Goal: Task Accomplishment & Management: Complete application form

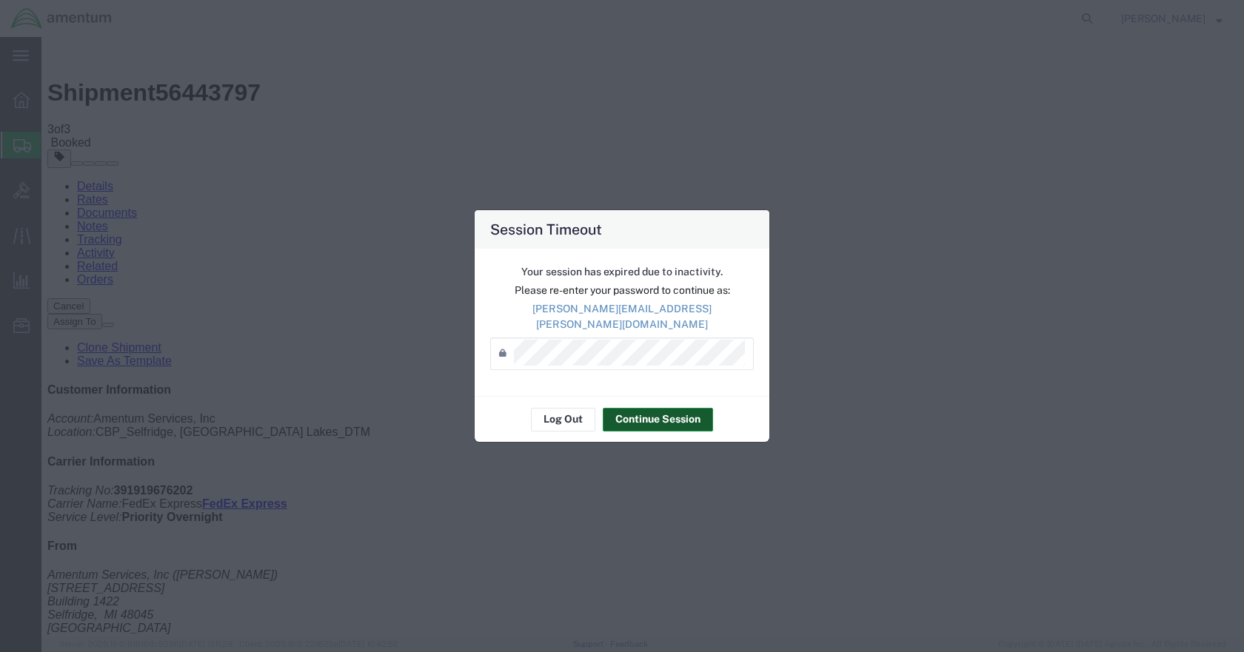
click at [643, 410] on button "Continue Session" at bounding box center [658, 420] width 110 height 24
click at [688, 415] on button "Continue Session" at bounding box center [658, 420] width 110 height 24
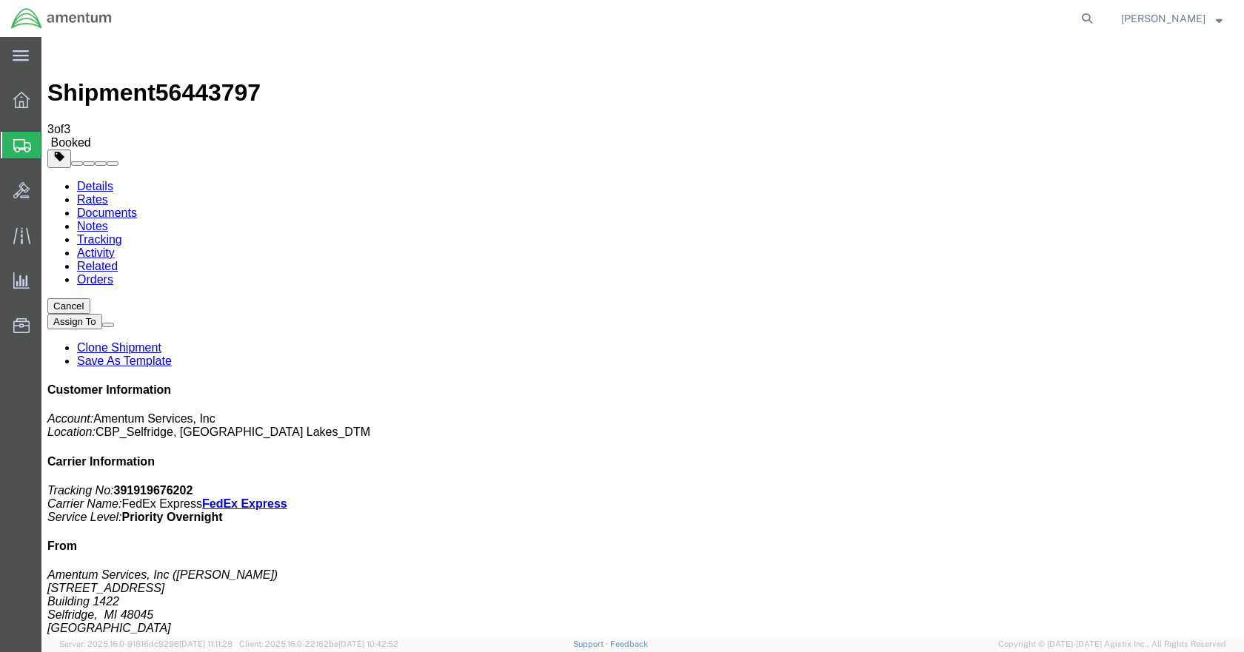
click at [0, 0] on span "Create Shipment" at bounding box center [0, 0] width 0 height 0
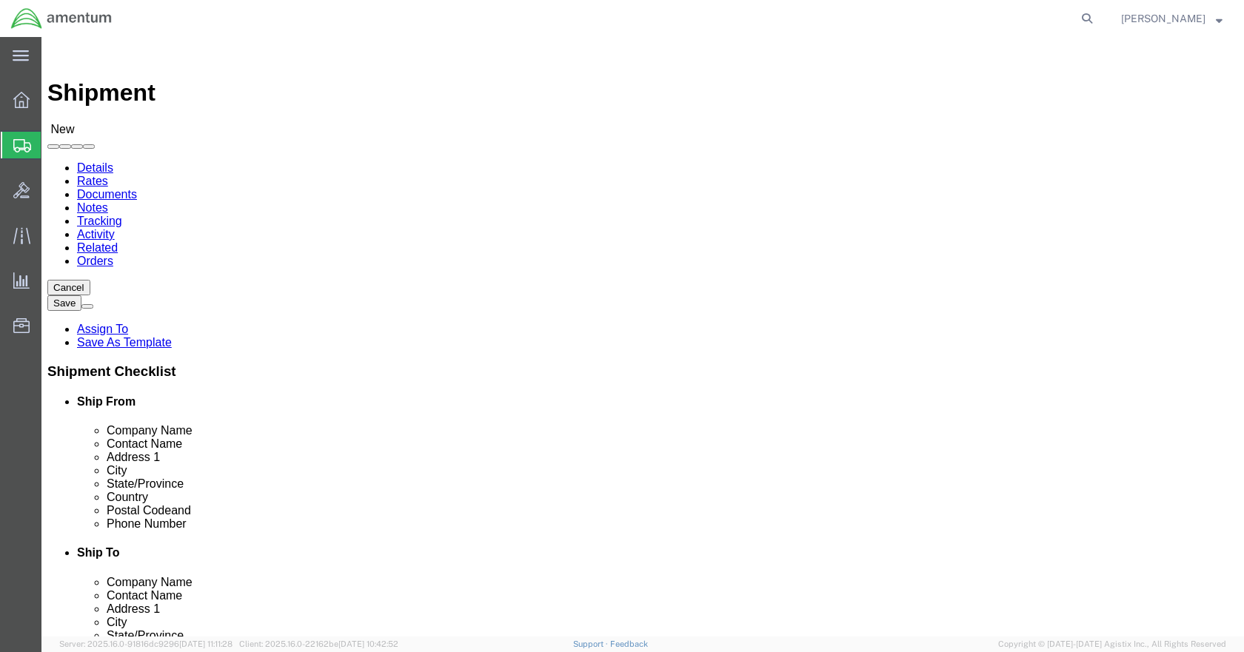
click input "text"
type input "[PERSON_NAME]"
click p "- Amentum Services, Inc - ([PERSON_NAME]) [STREET_ADDRESS]"
select select "MI"
type input "[PERSON_NAME]"
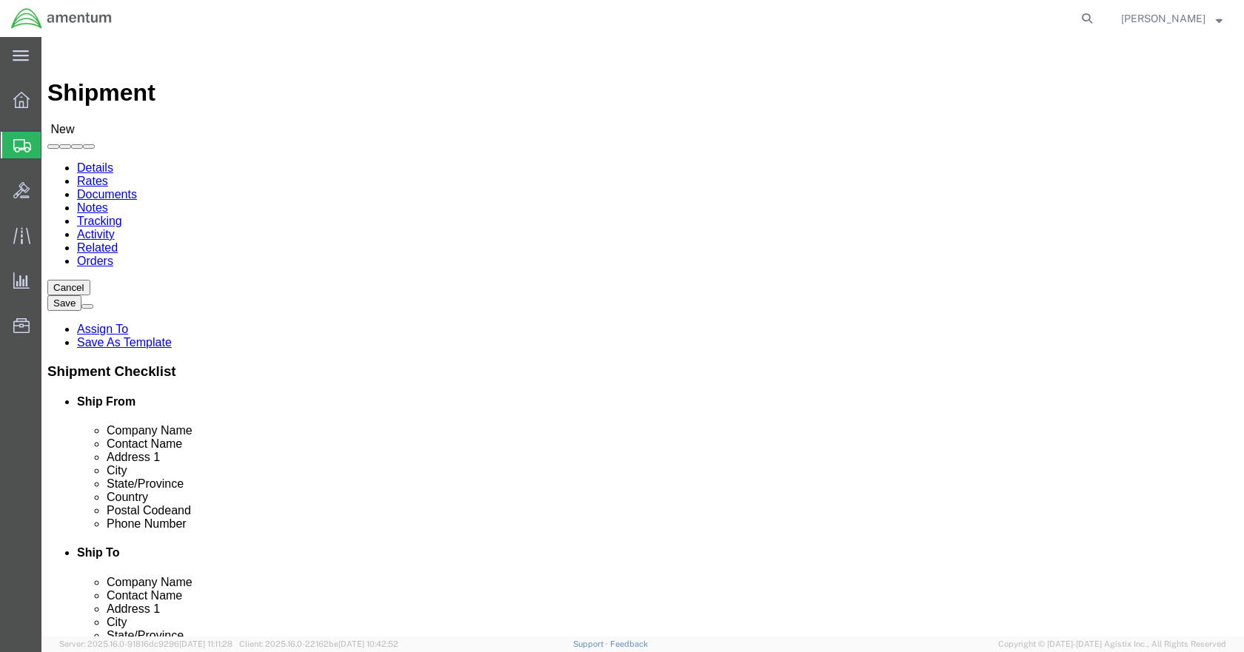
click input "text"
type input "5869542217"
type input "ULV"
select select "49950"
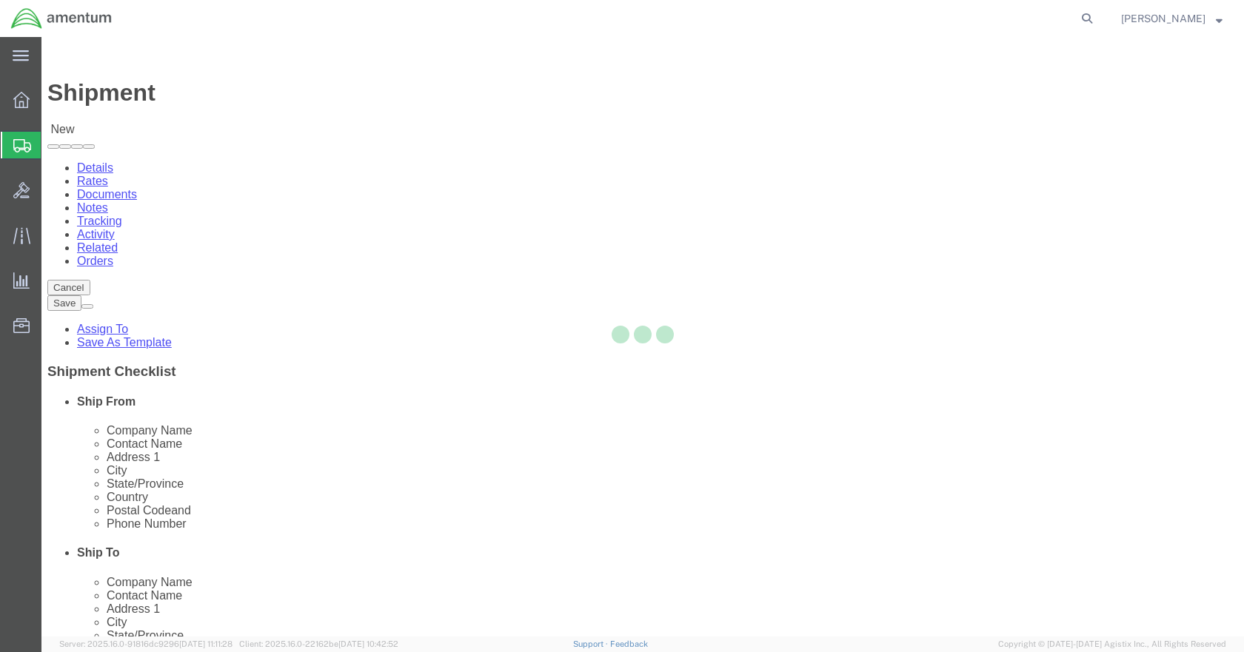
select select "[GEOGRAPHIC_DATA]"
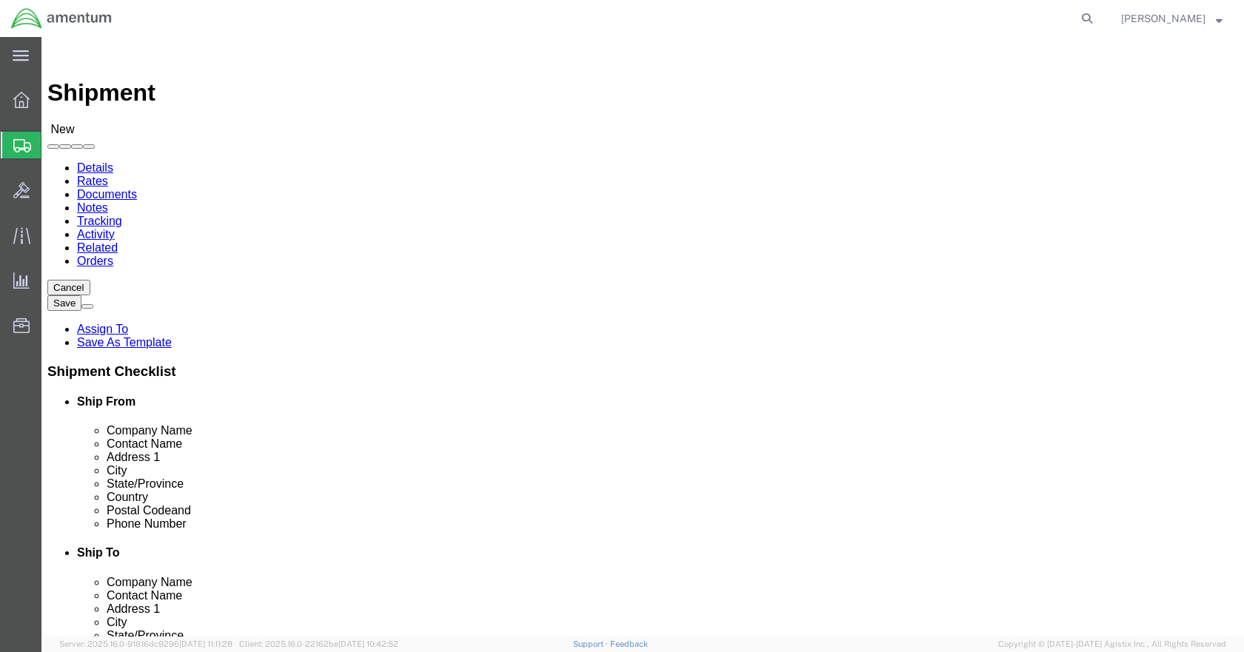
click input "checkbox"
checkbox input "false"
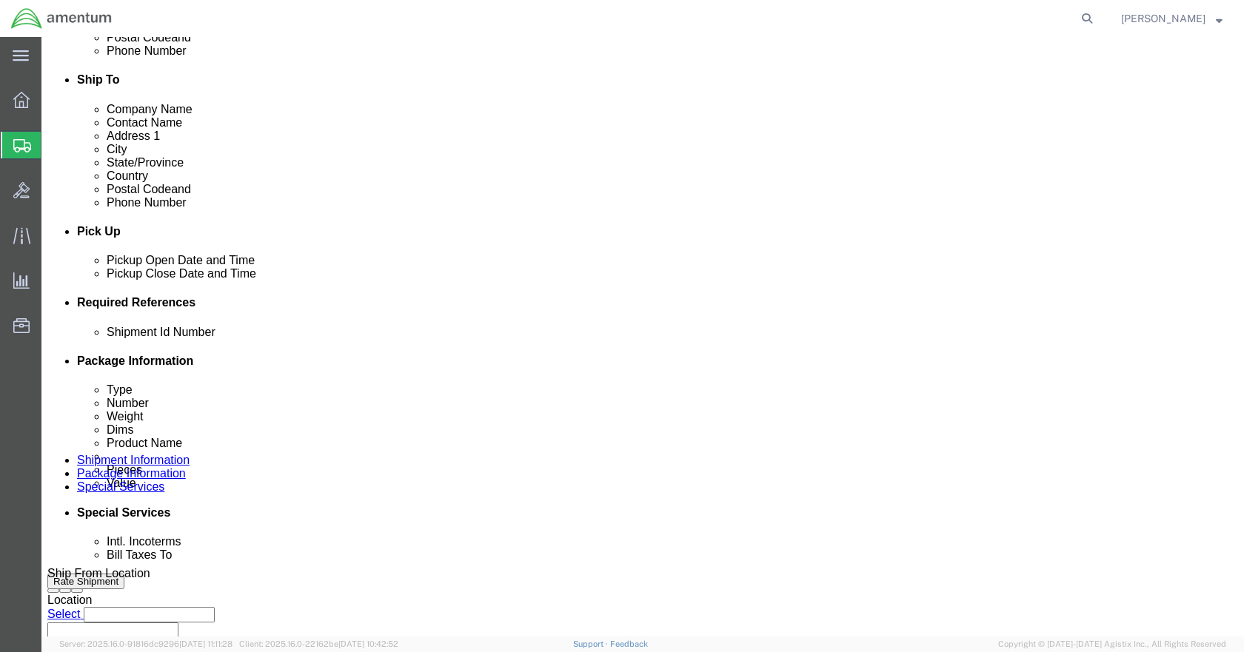
scroll to position [518, 0]
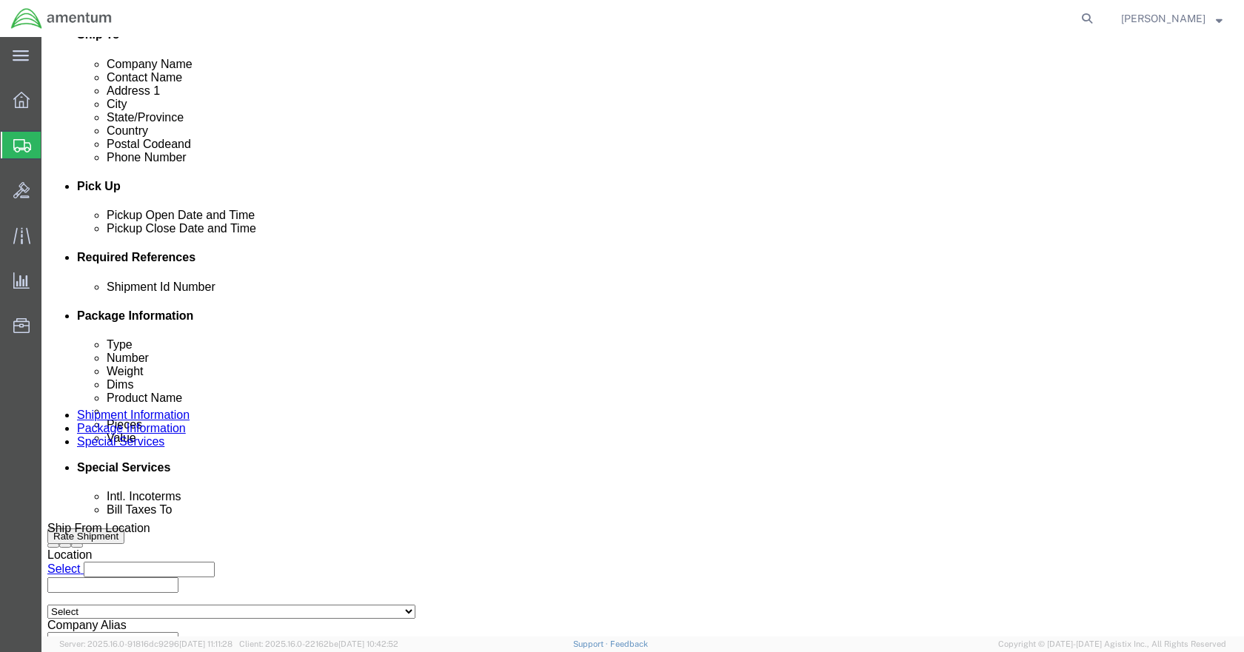
click button "Add reference"
click input "text"
type input "HORIZON REF"
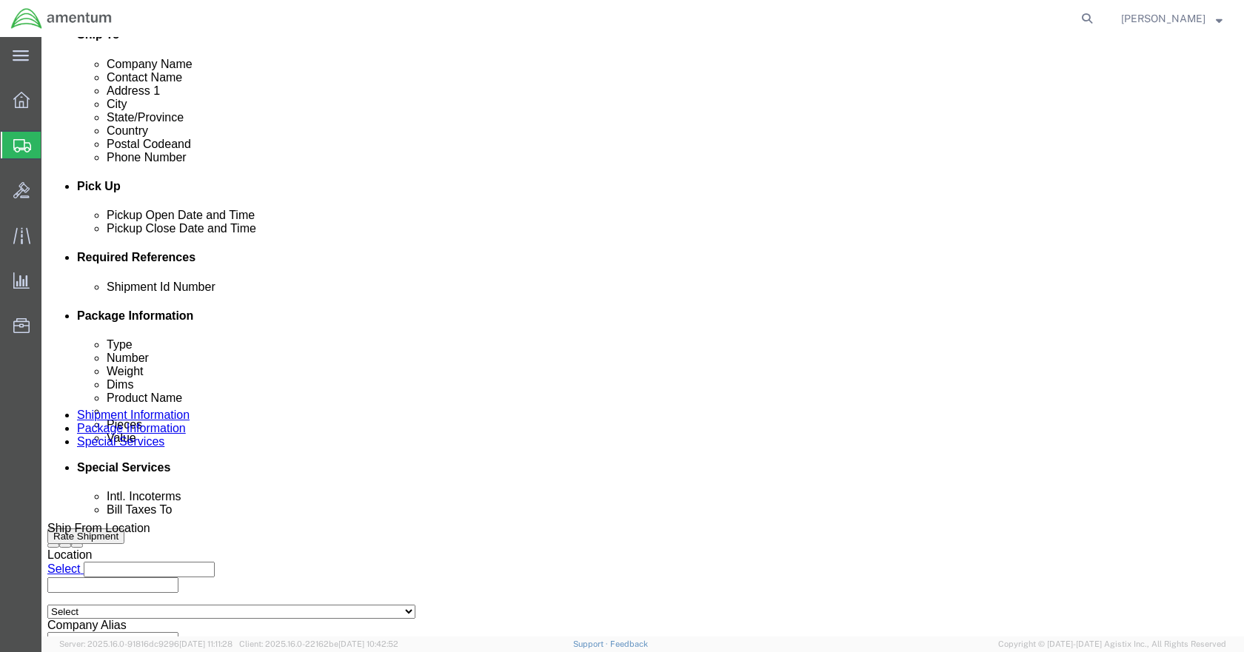
type input "USAGE#323291"
type input "CBP"
type input "6118.03.03.2219.000.DTM.0000"
click select "Select Account Type Activity ID Airline Appointment Number ASN Batch Request # …"
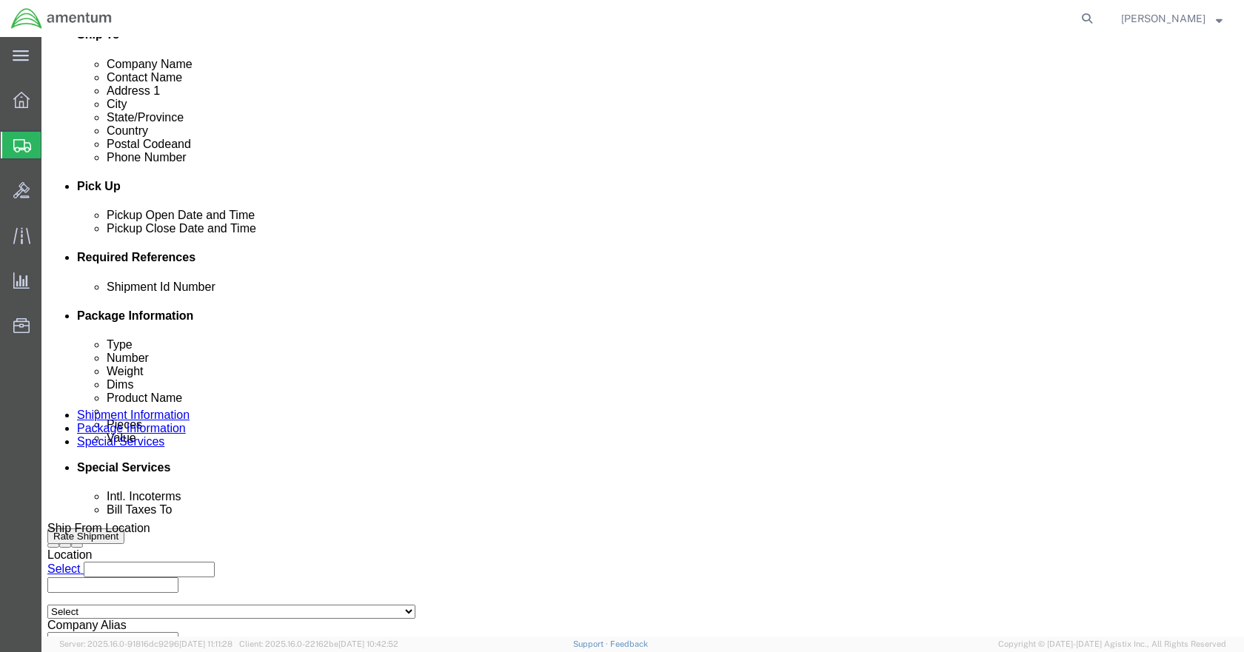
scroll to position [0, 0]
select select "PROJNUM"
click select "Select Account Type Activity ID Airline Appointment Number ASN Batch Request # …"
select select "DEPT"
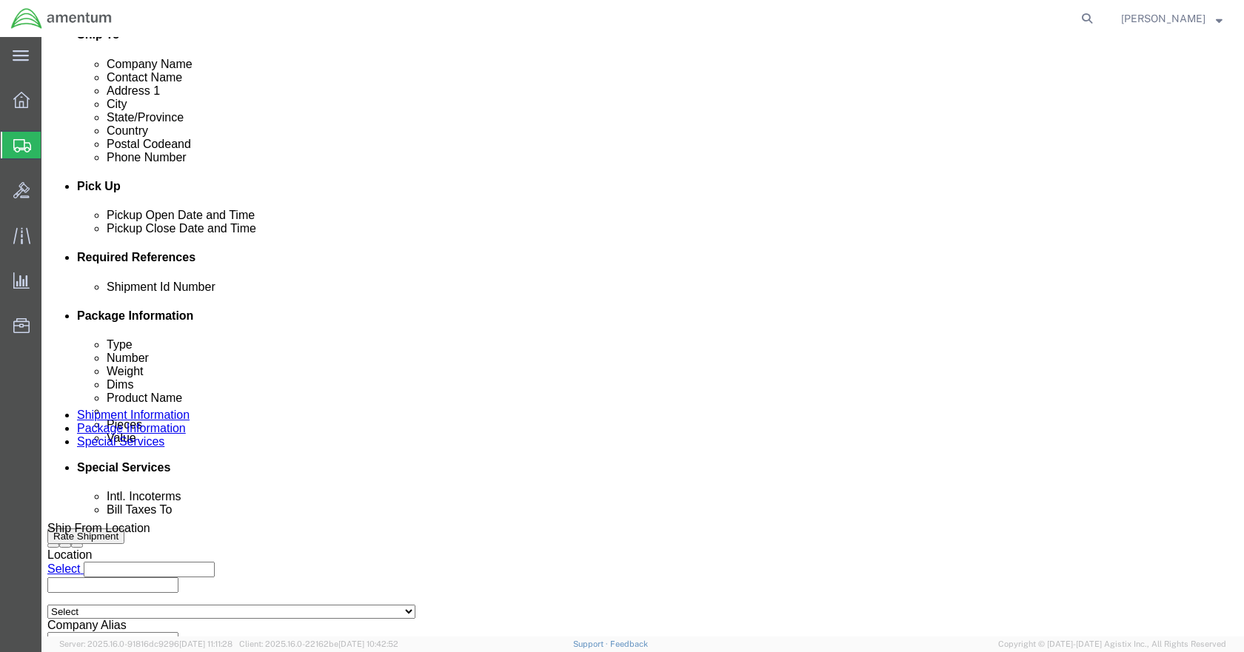
click select "Select Account Type Activity ID Airline Appointment Number ASN Batch Request # …"
select select "CUSTREF"
click select "Select Account Type Activity ID Airline Appointment Number ASN Batch Request # …"
click icon
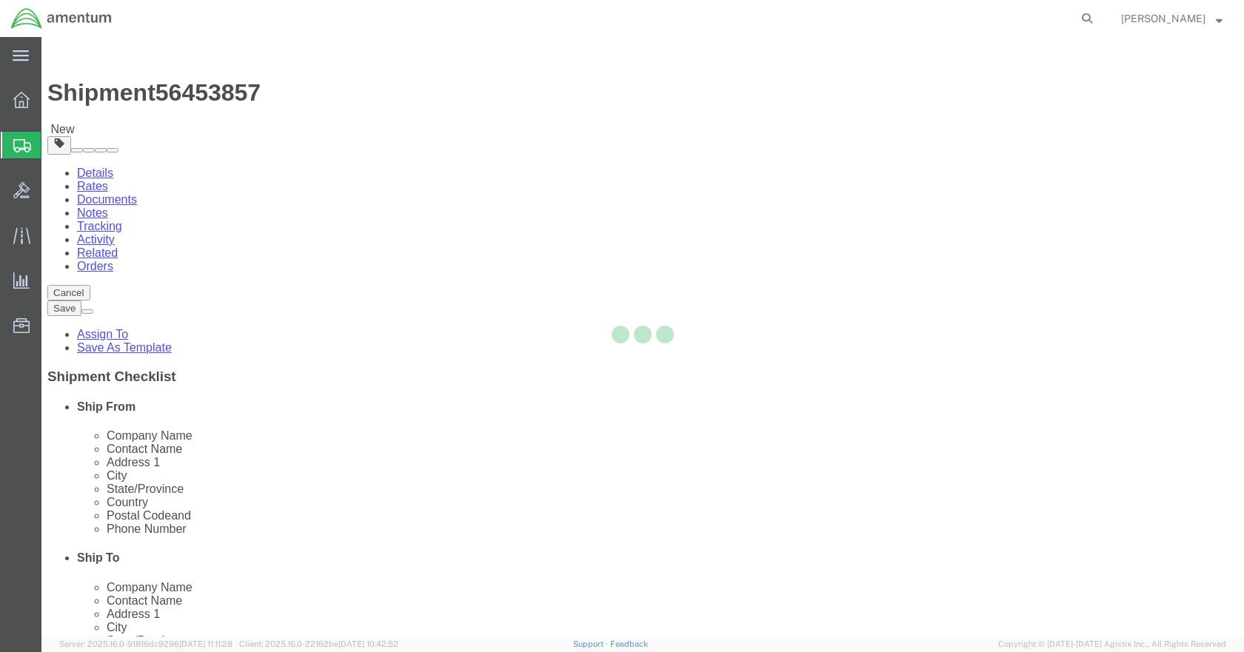
select select "CBOX"
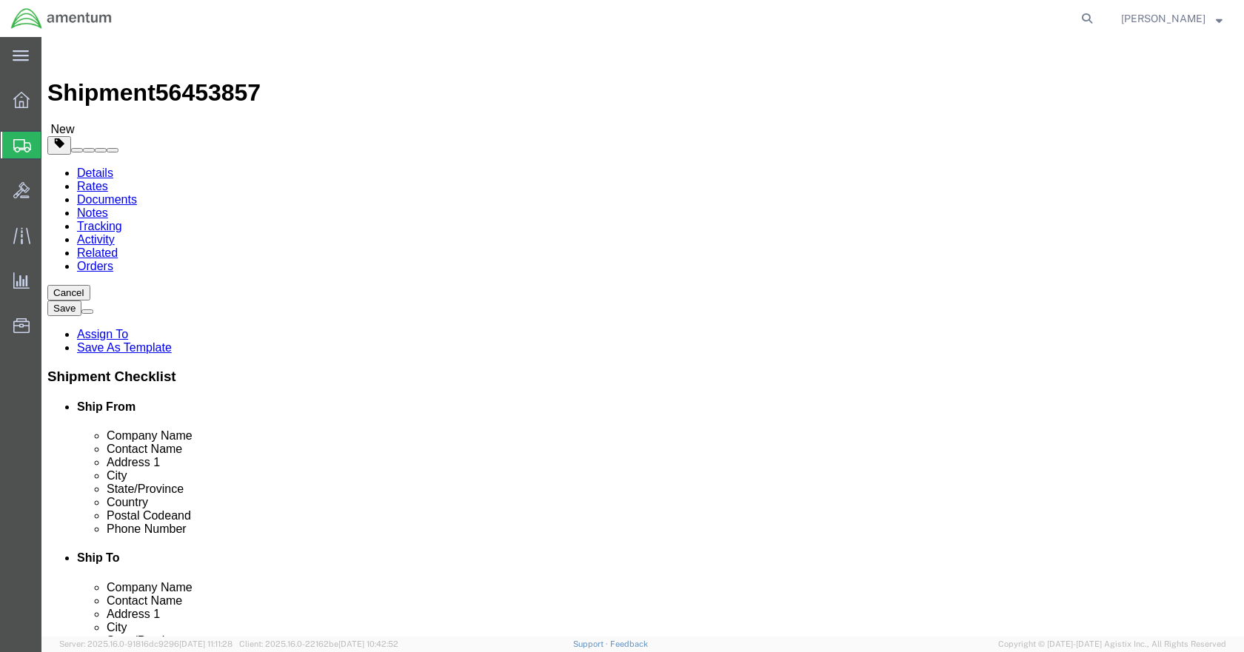
click input "text"
type input "8"
type input "15"
type input "4.5"
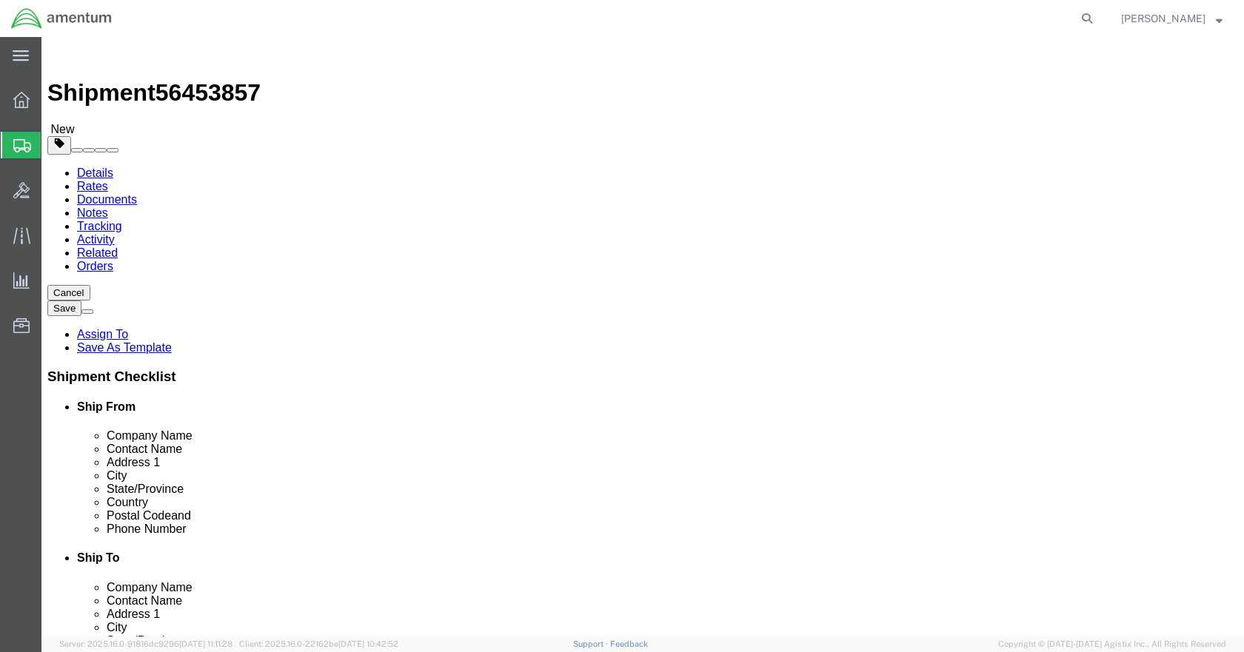
click link "Add Content"
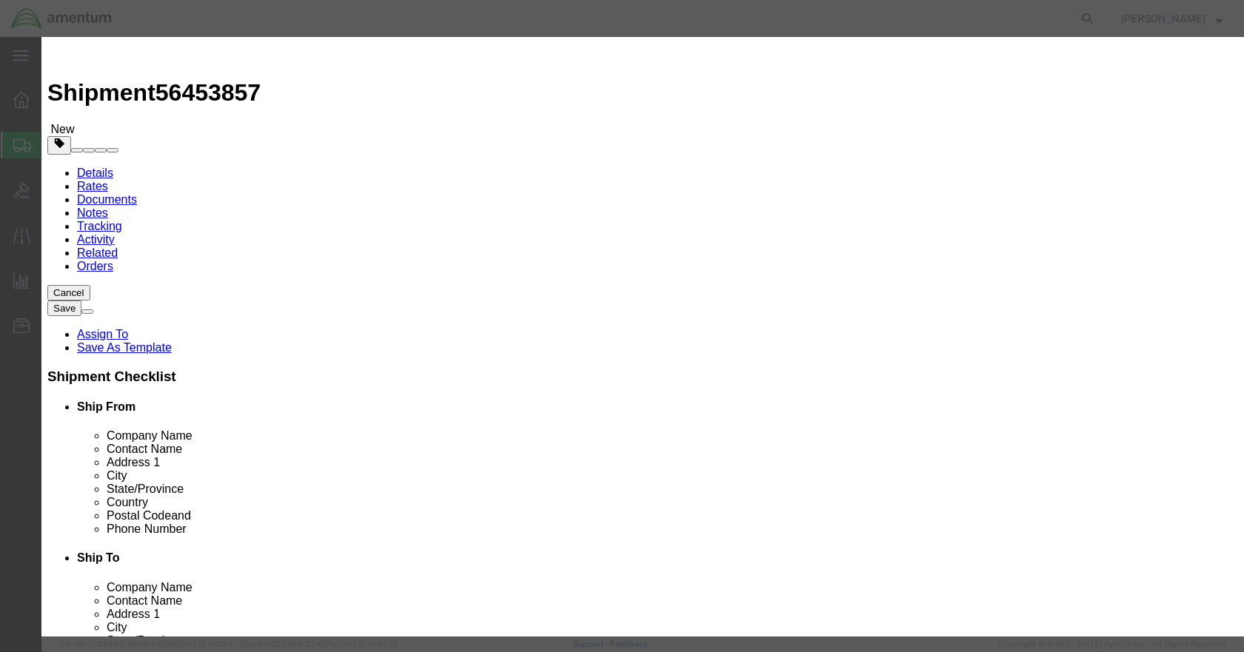
click input "text"
type input "[PHONE_NUMBER]"
click td "Name: HORIZON REFERENCE IND."
select select "USD"
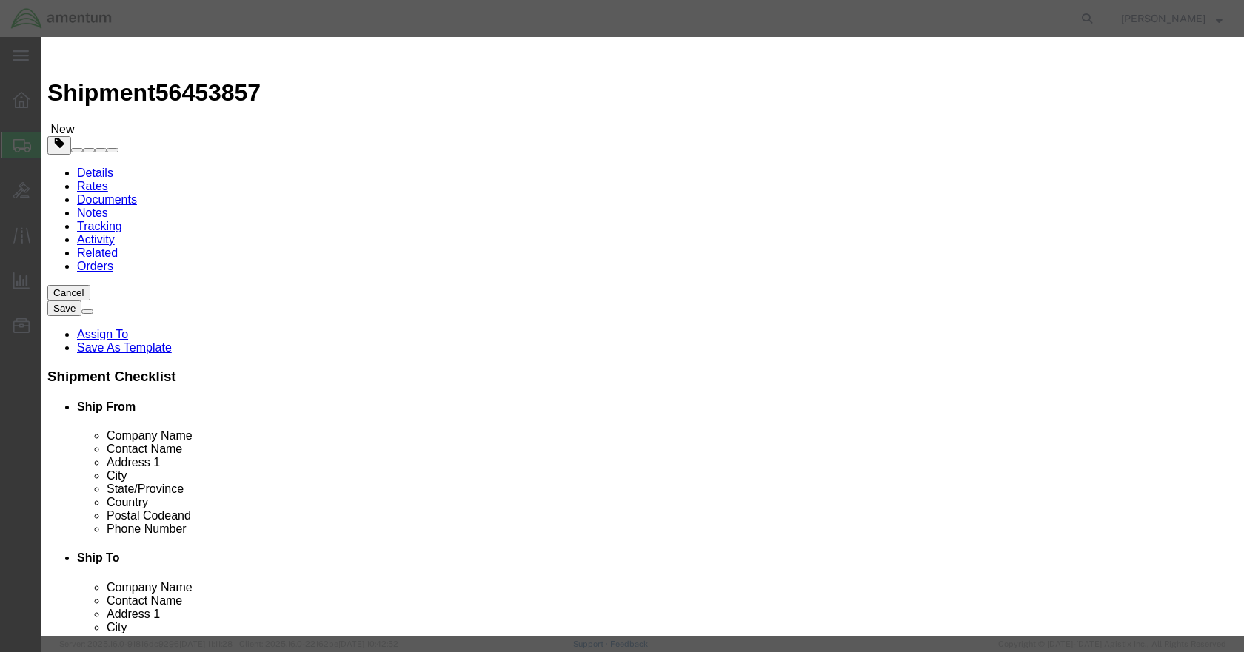
type input "1600DC0450667"
type input "HORIZON REFERENCE IND."
type input "[PHONE_NUMBER]"
click input "text"
type input "1"
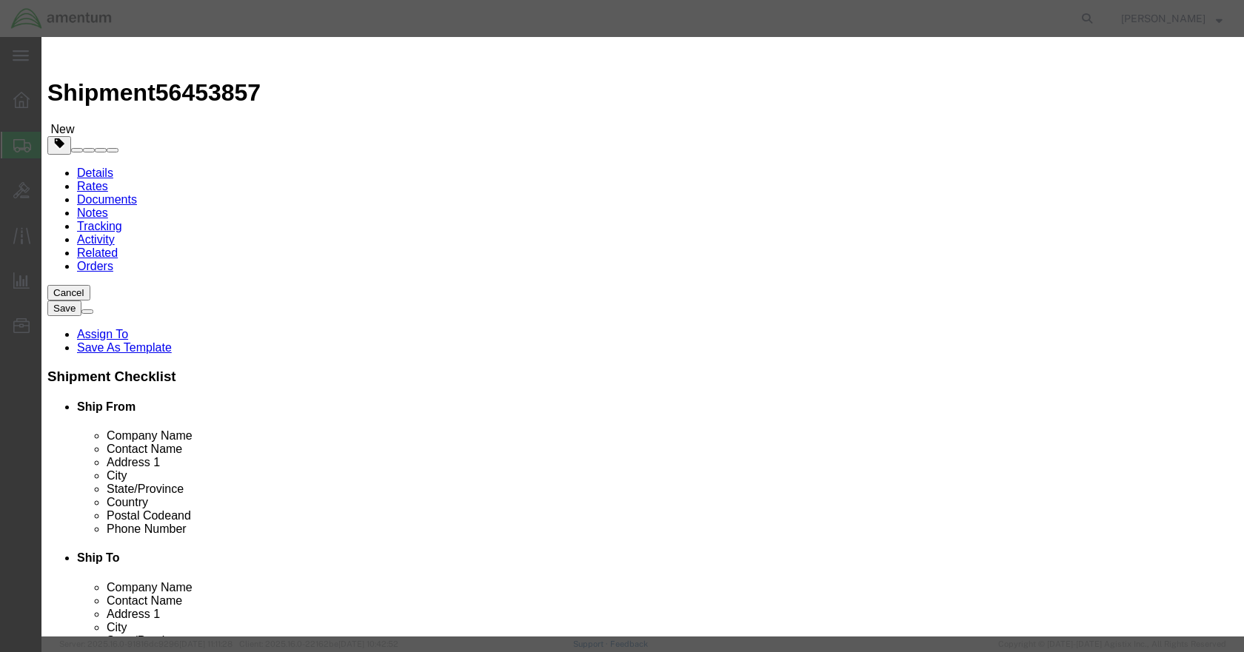
click input "[PHONE_NUMBER]"
click input "text"
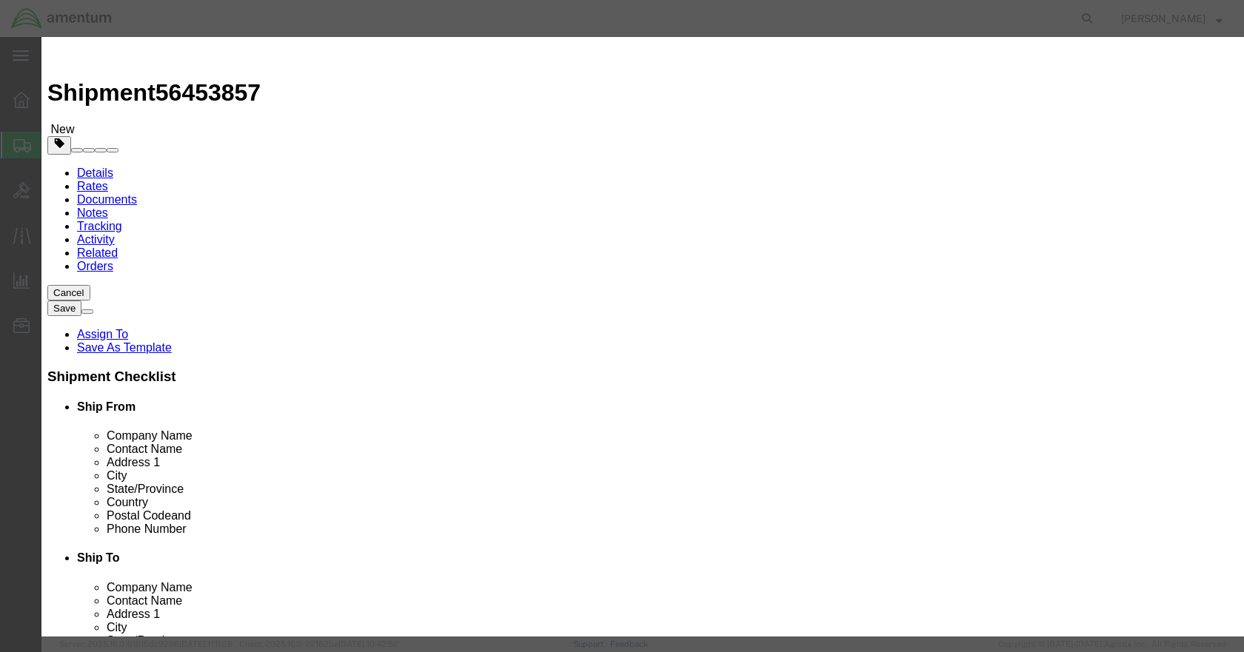
type input "2500"
click button "Save & Close"
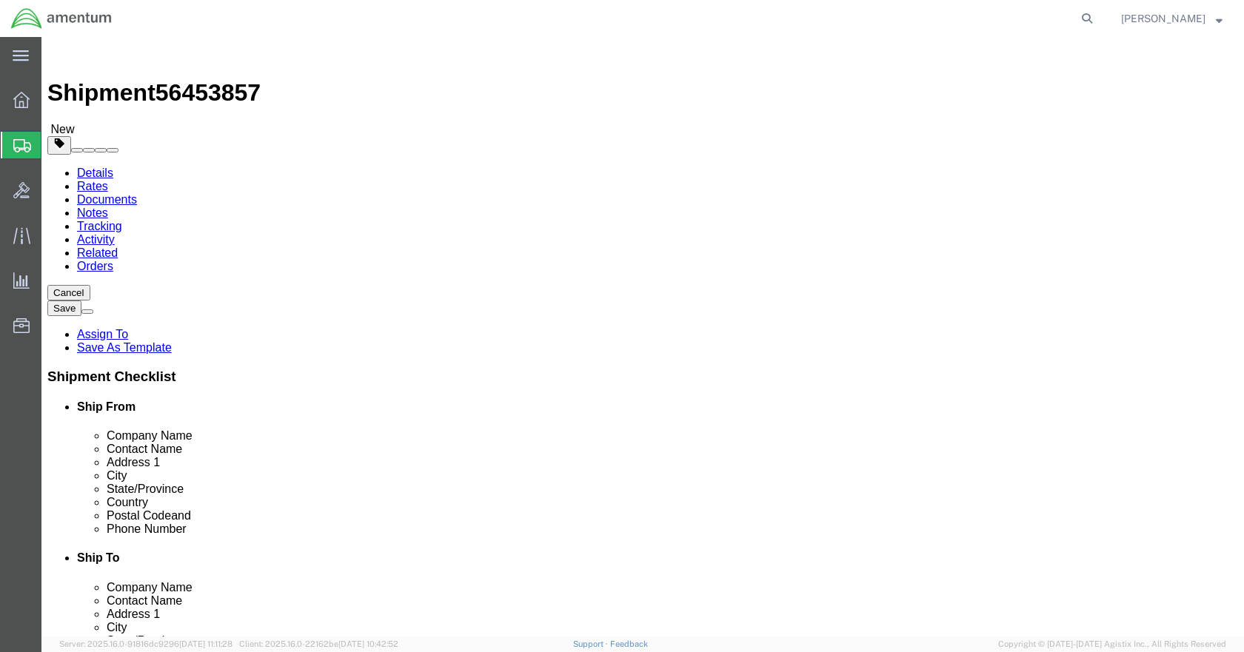
click button "Rate Shipment"
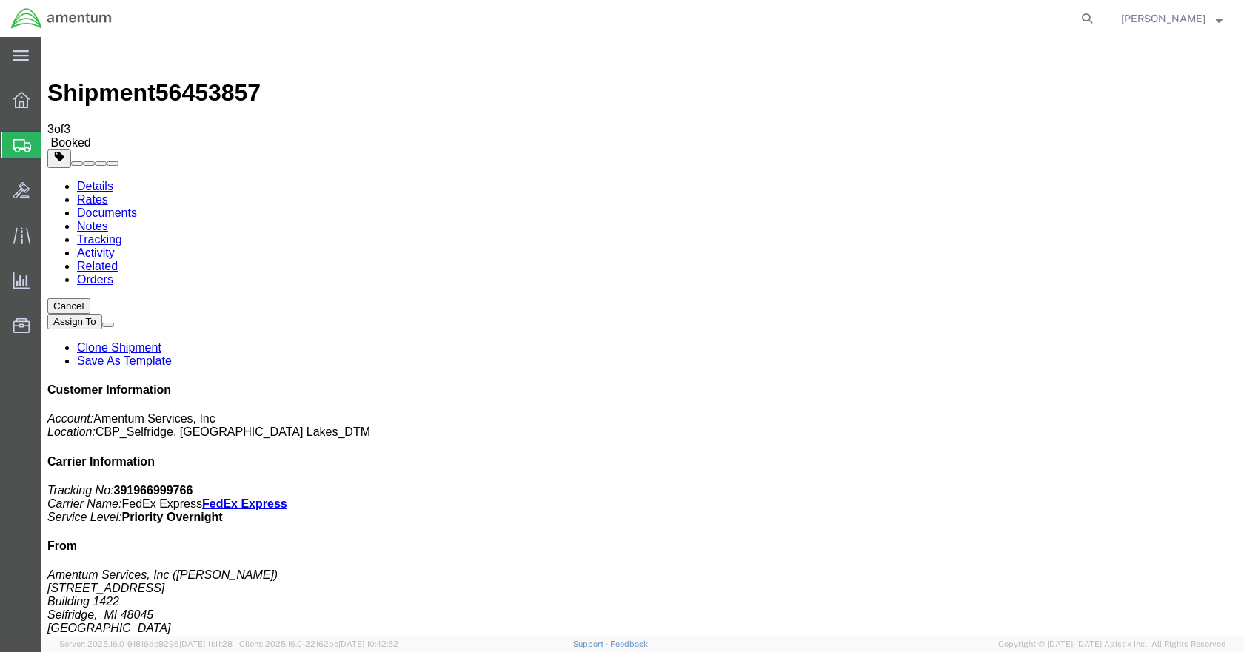
click at [0, 0] on span "Create Shipment" at bounding box center [0, 0] width 0 height 0
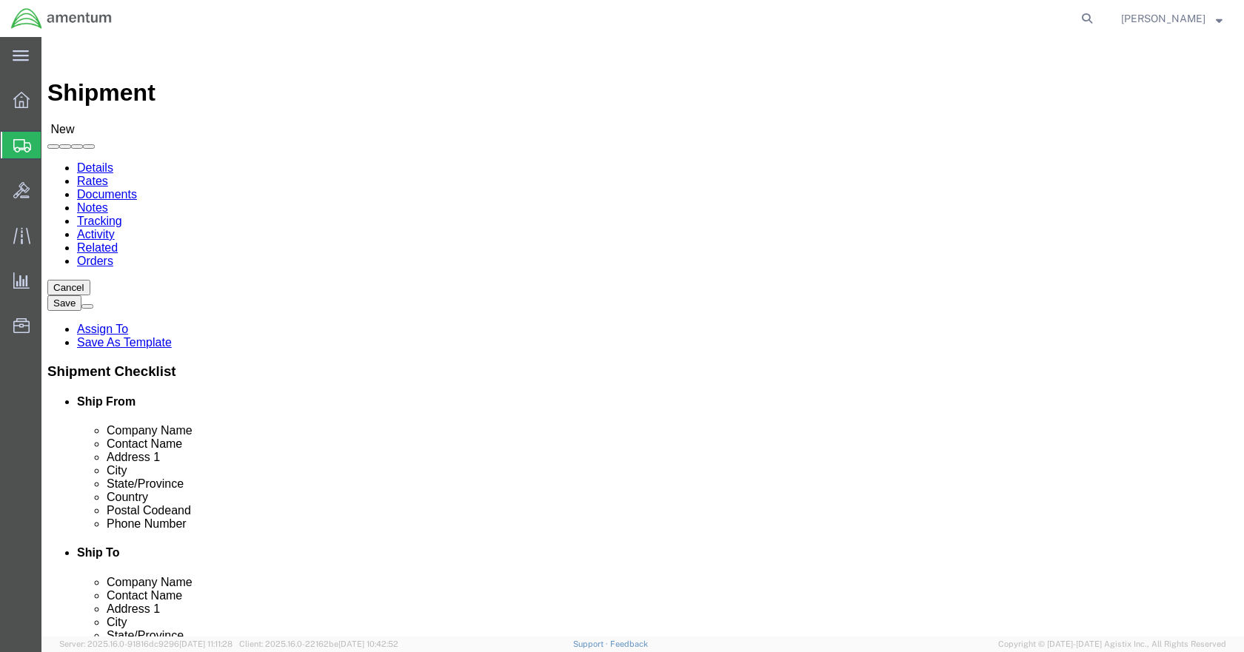
click input "text"
type input "[PERSON_NAME]"
click p "- Amentum Services, Inc - ([PERSON_NAME]) [STREET_ADDRESS]"
select select "MI"
type input "[PERSON_NAME]"
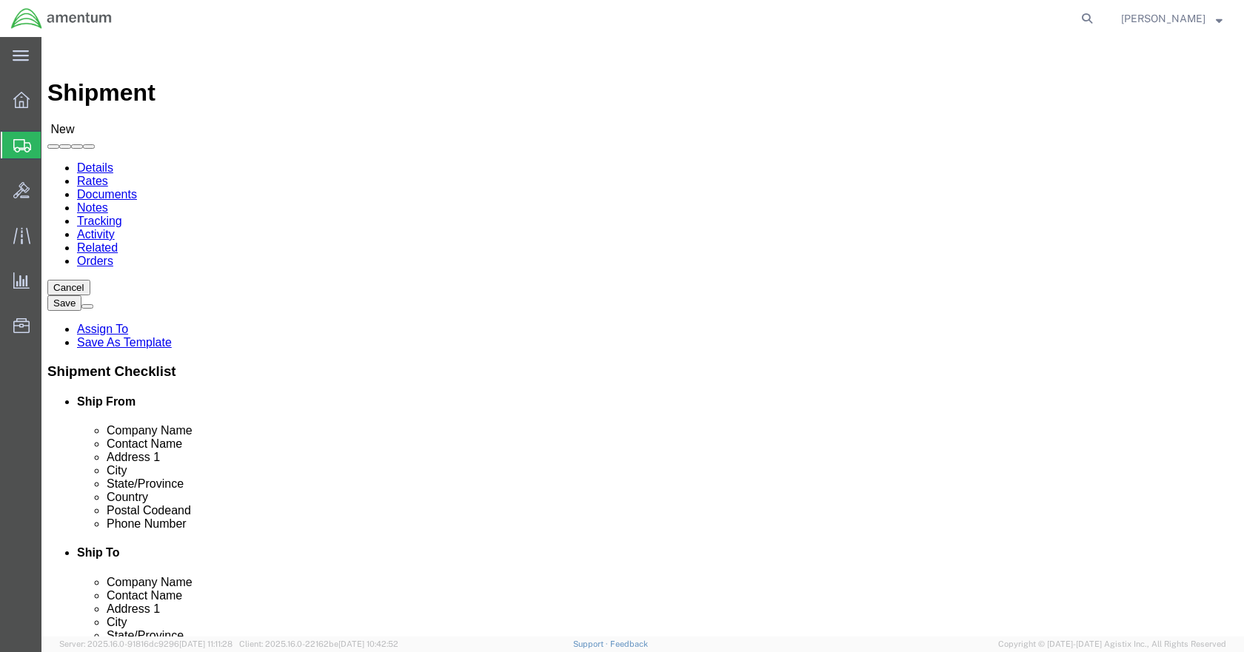
click input "text"
type input "5869542217"
type input "DLR"
select select "49937"
select select "[GEOGRAPHIC_DATA]"
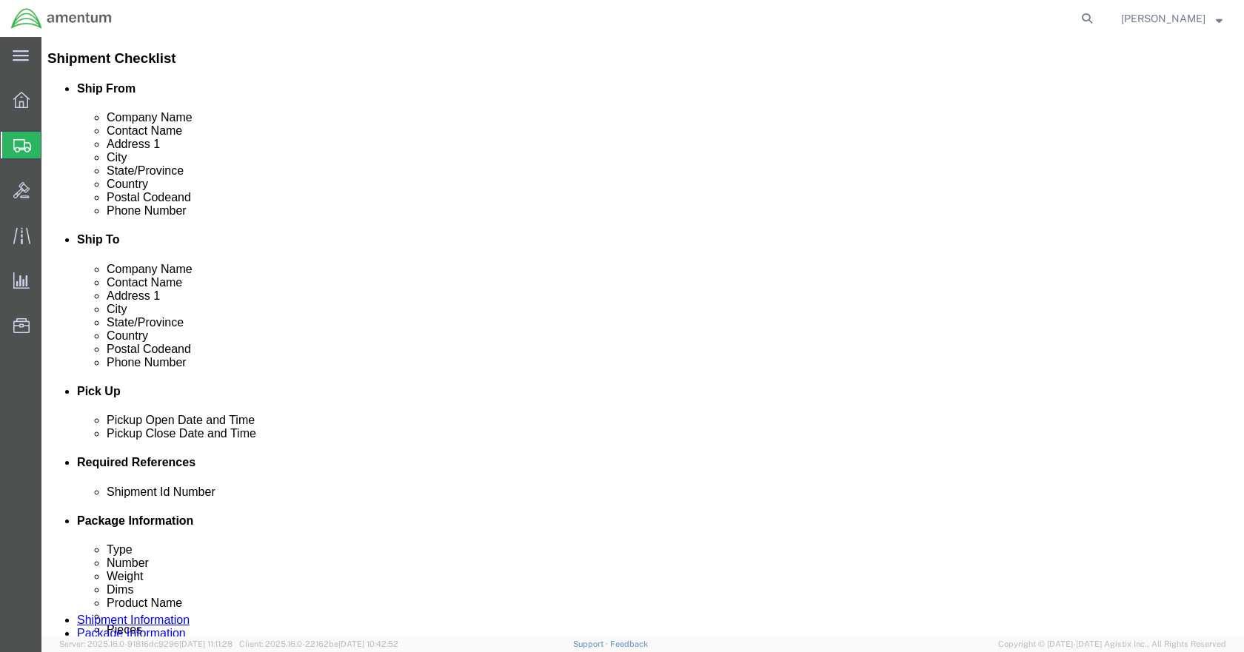
scroll to position [370, 0]
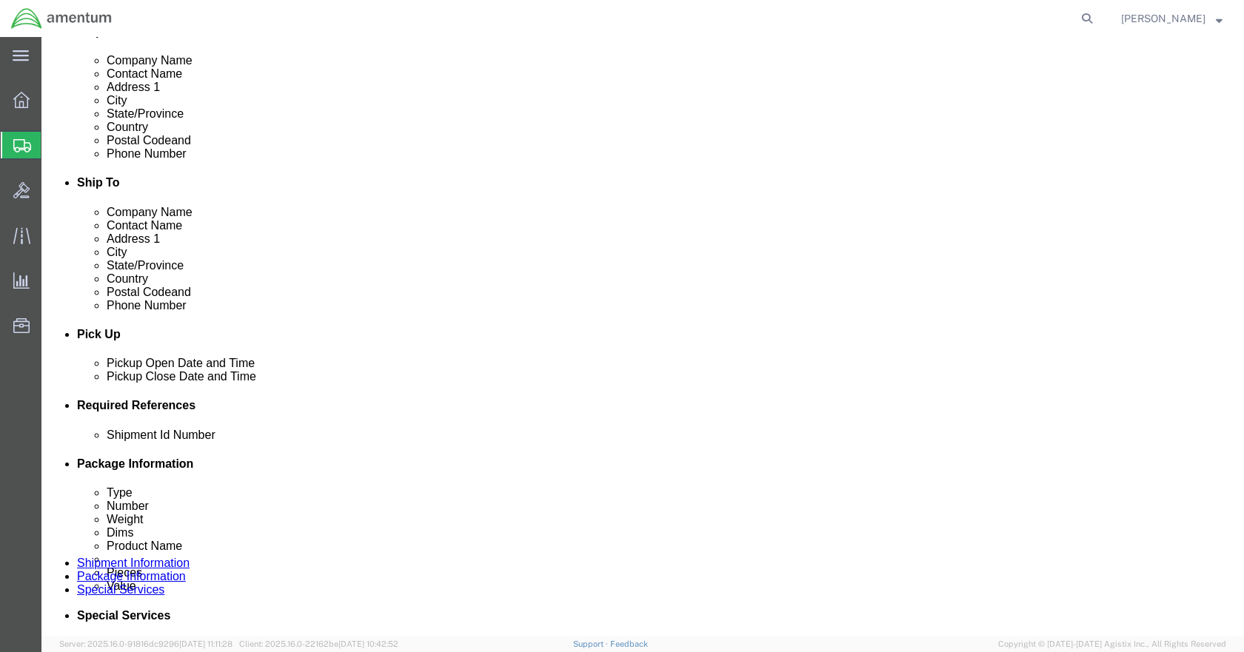
click button "Add reference"
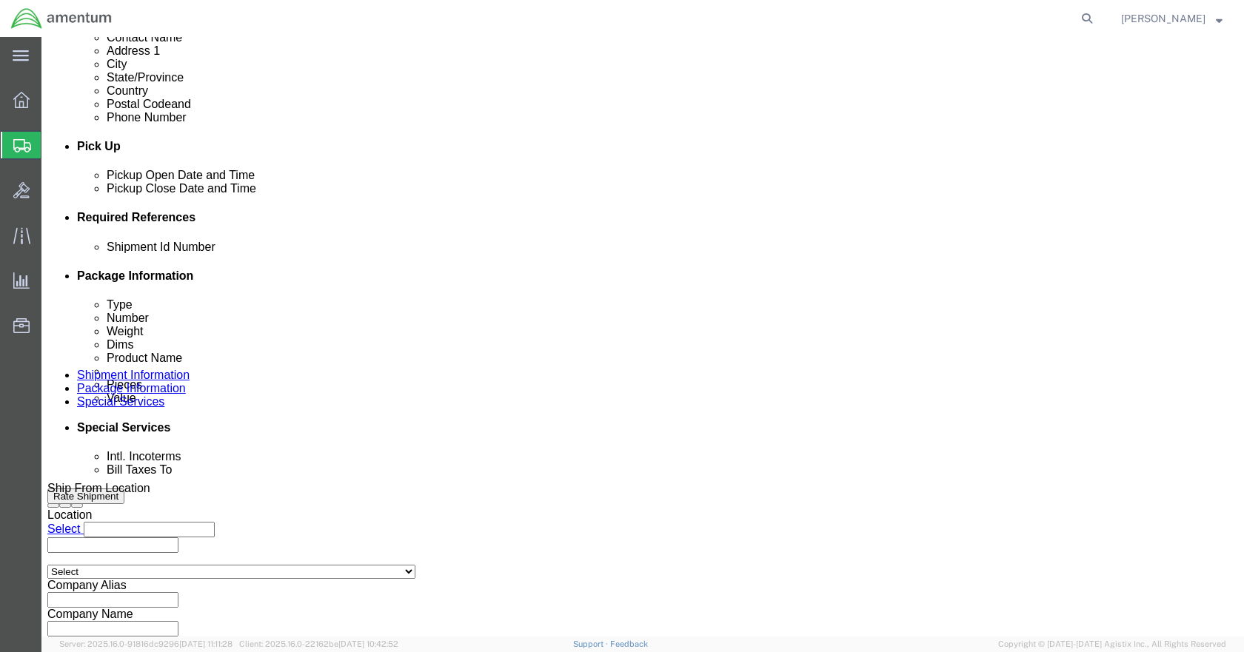
scroll to position [592, 0]
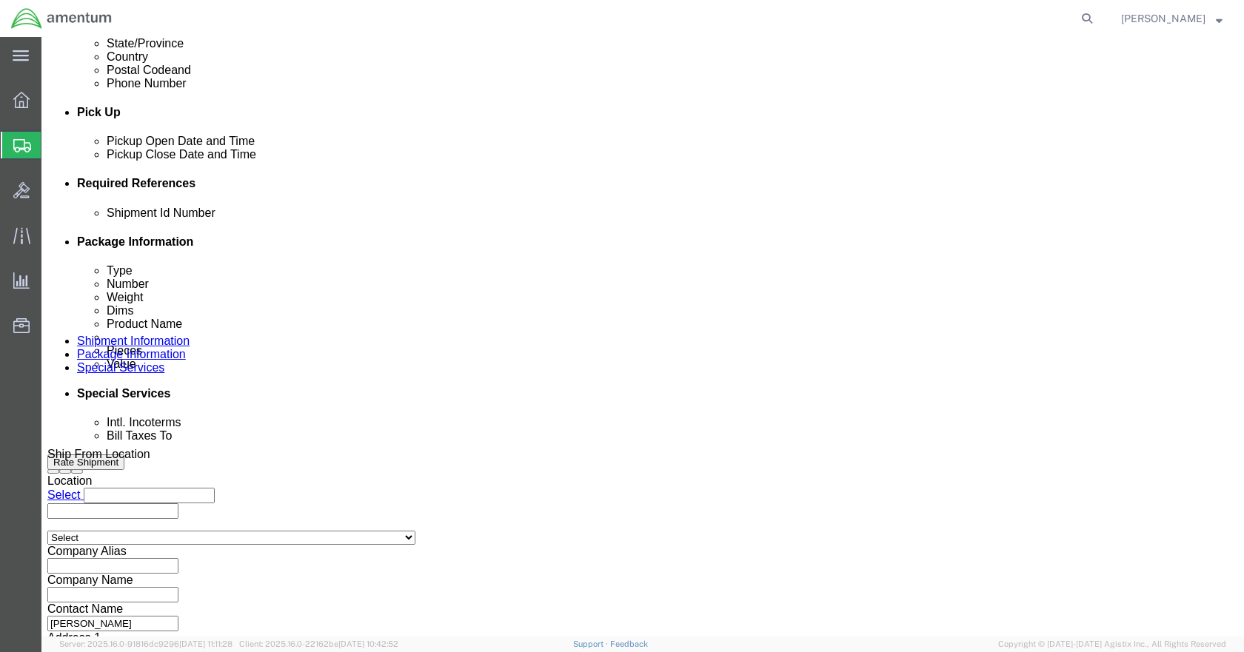
click input "text"
type input "PLACARD"
type input "USAGE#323241"
type input "CBP"
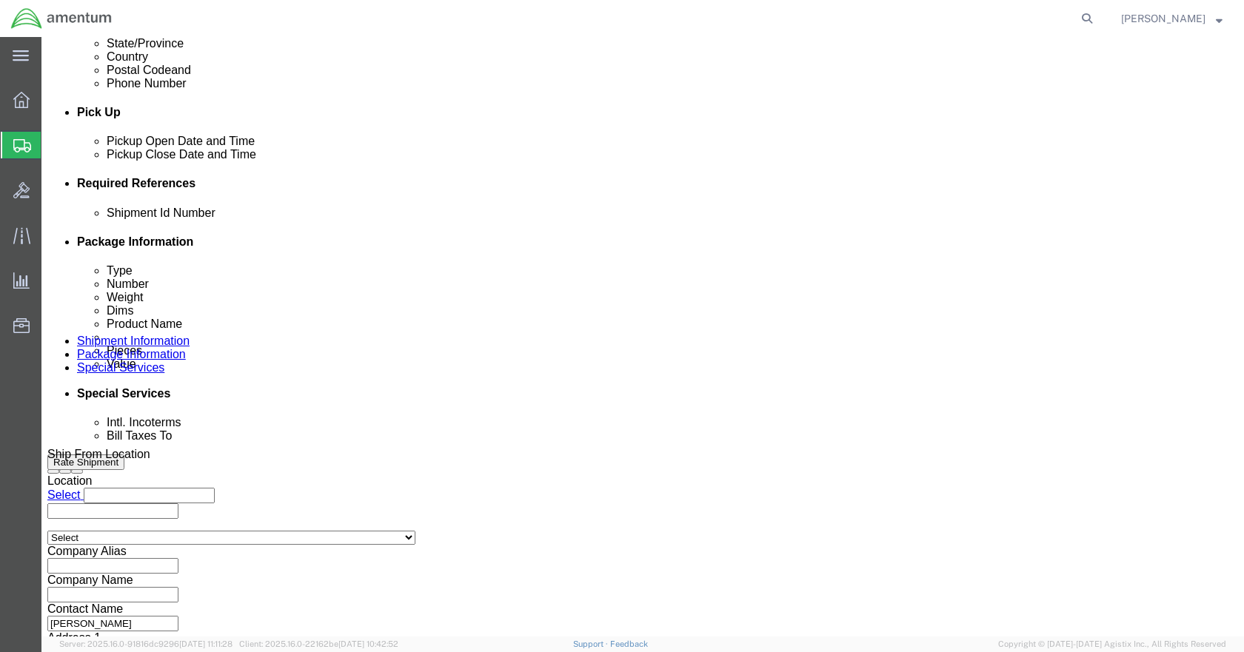
type input "618.03.03.2219.000.DTM.000"
click select "Select Account Type Activity ID Airline Appointment Number ASN Batch Request # …"
select select "PROJNUM"
click select "Select Account Type Activity ID Airline Appointment Number ASN Batch Request # …"
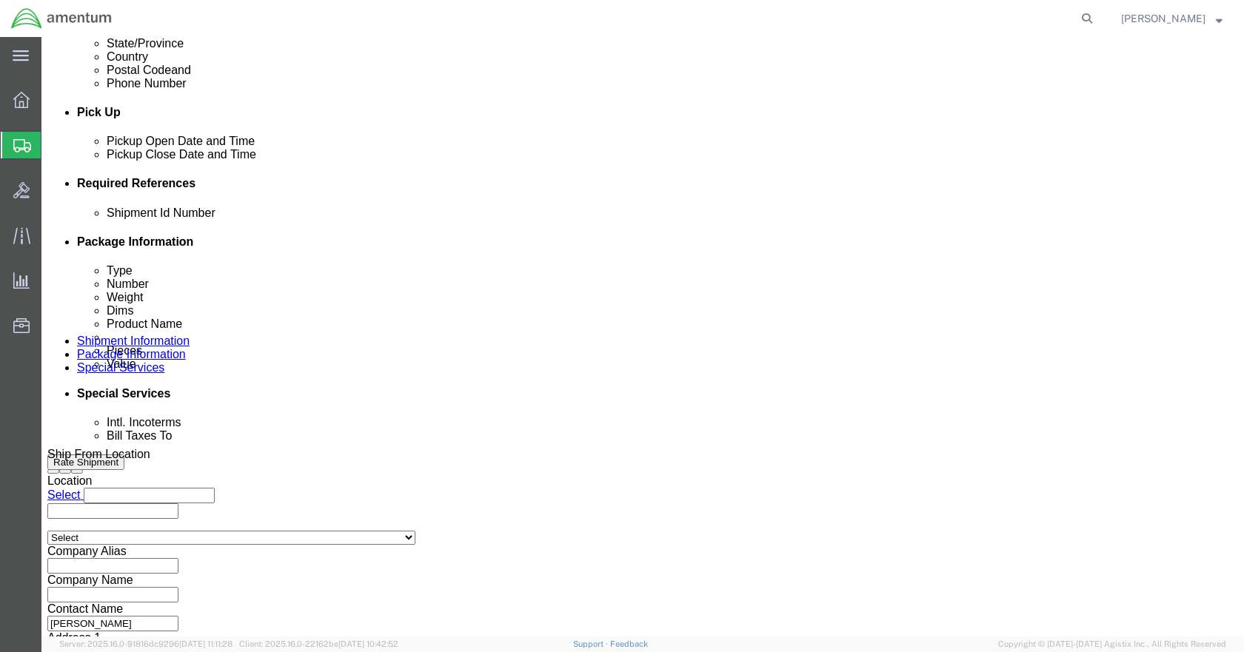
click select "Select Account Type Activity ID Airline Appointment Number ASN Batch Request # …"
select select "DEPT"
click select "Select Account Type Activity ID Airline Appointment Number ASN Batch Request # …"
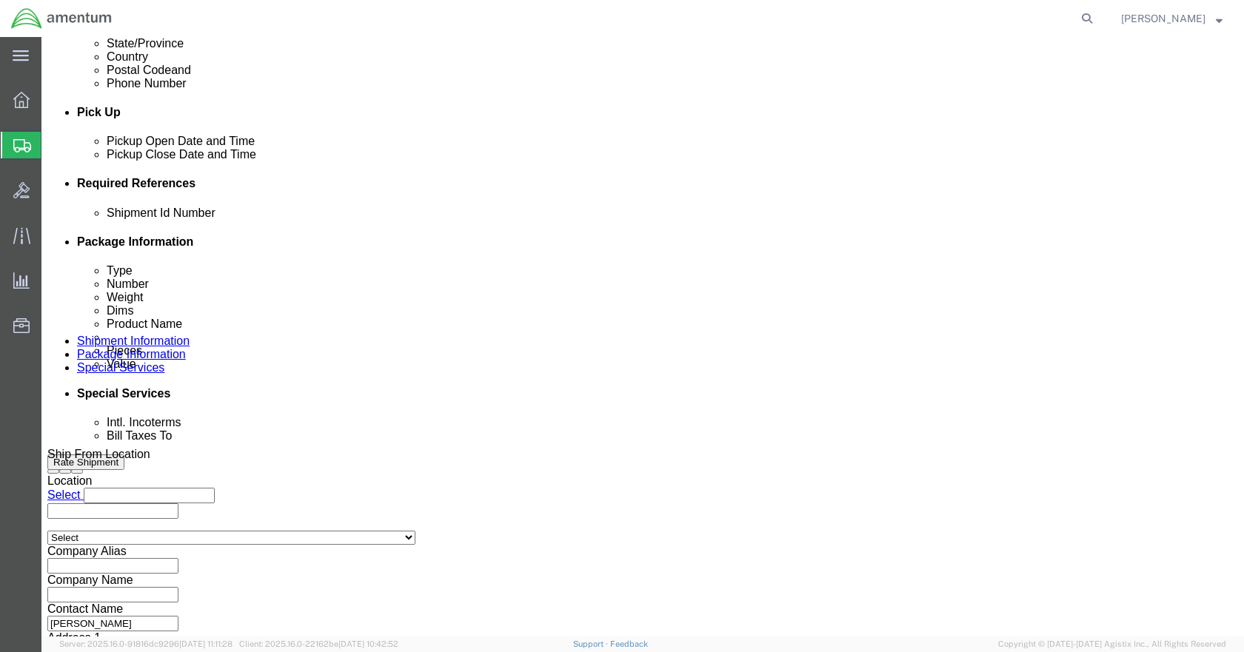
click select "Select Account Type Activity ID Airline Appointment Number ASN Batch Request # …"
select select "CUSTREF"
click select "Select Account Type Activity ID Airline Appointment Number ASN Batch Request # …"
click icon
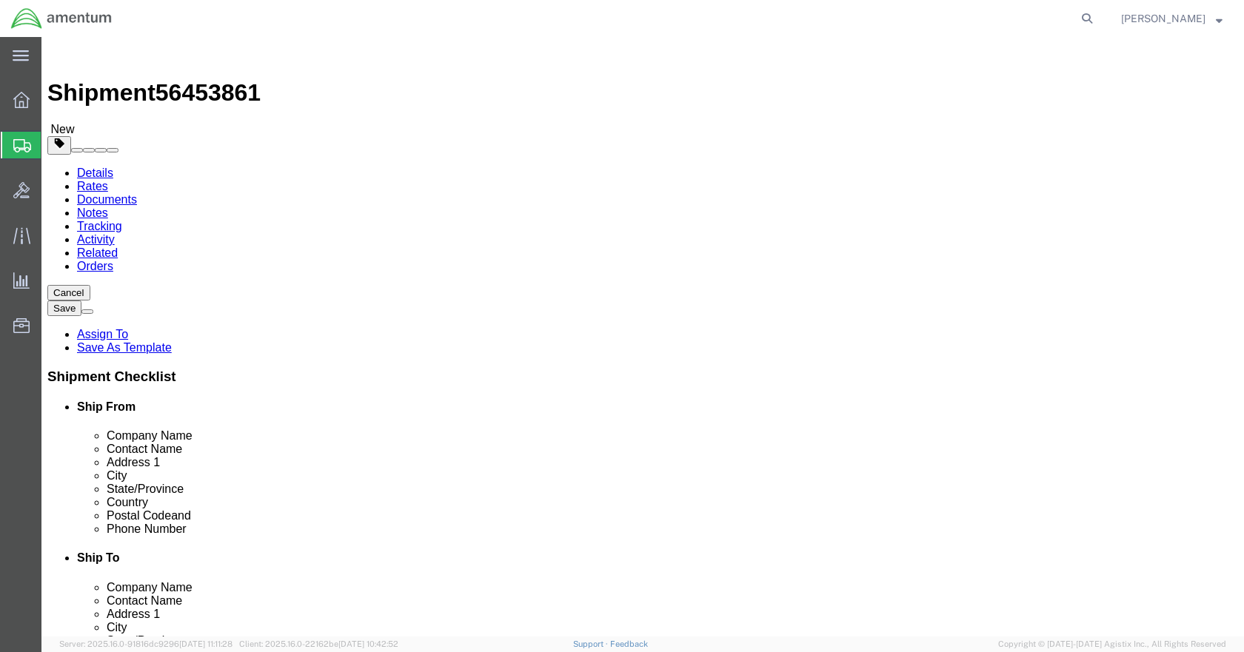
drag, startPoint x: 256, startPoint y: 262, endPoint x: 257, endPoint y: 272, distance: 9.7
click select "Select BCK Boxes Bale(s) Basket(s) Bolt(s) Bottle(s) Buckets Bulk Bundle(s) Can…"
select select "ENV"
click select "Select BCK Boxes Bale(s) Basket(s) Bolt(s) Bottle(s) Buckets Bulk Bundle(s) Can…"
type input "9.50"
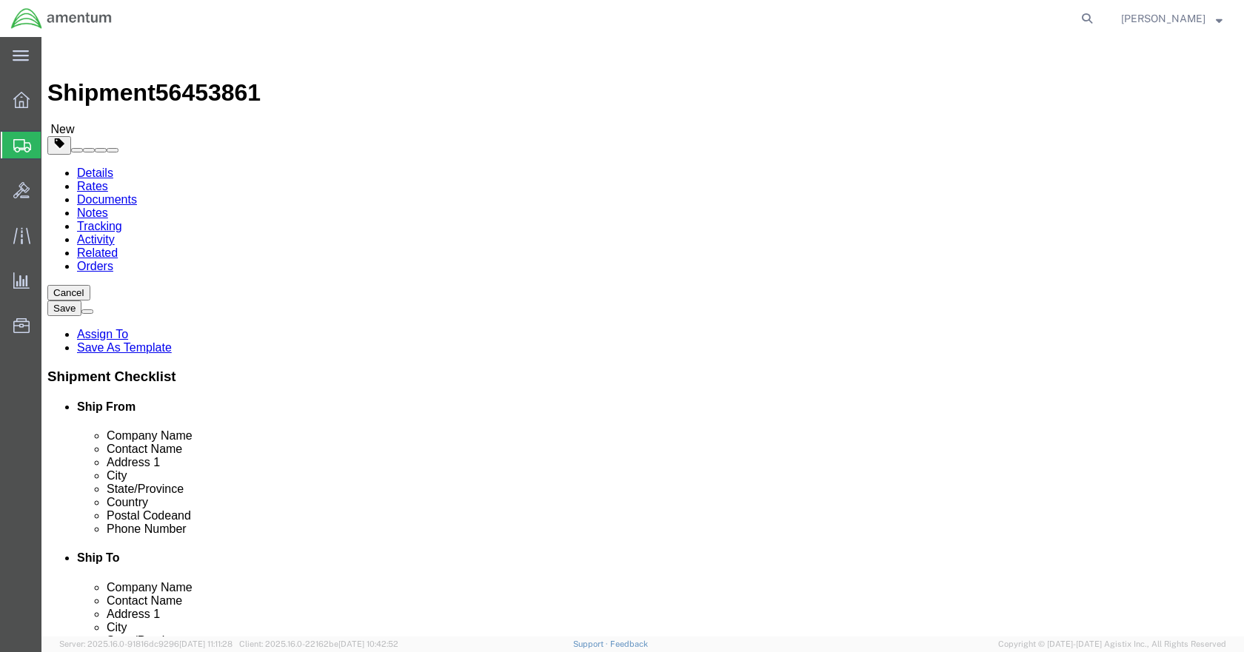
type input "12.50"
type input "0.25"
type input "1"
click link "Add Content"
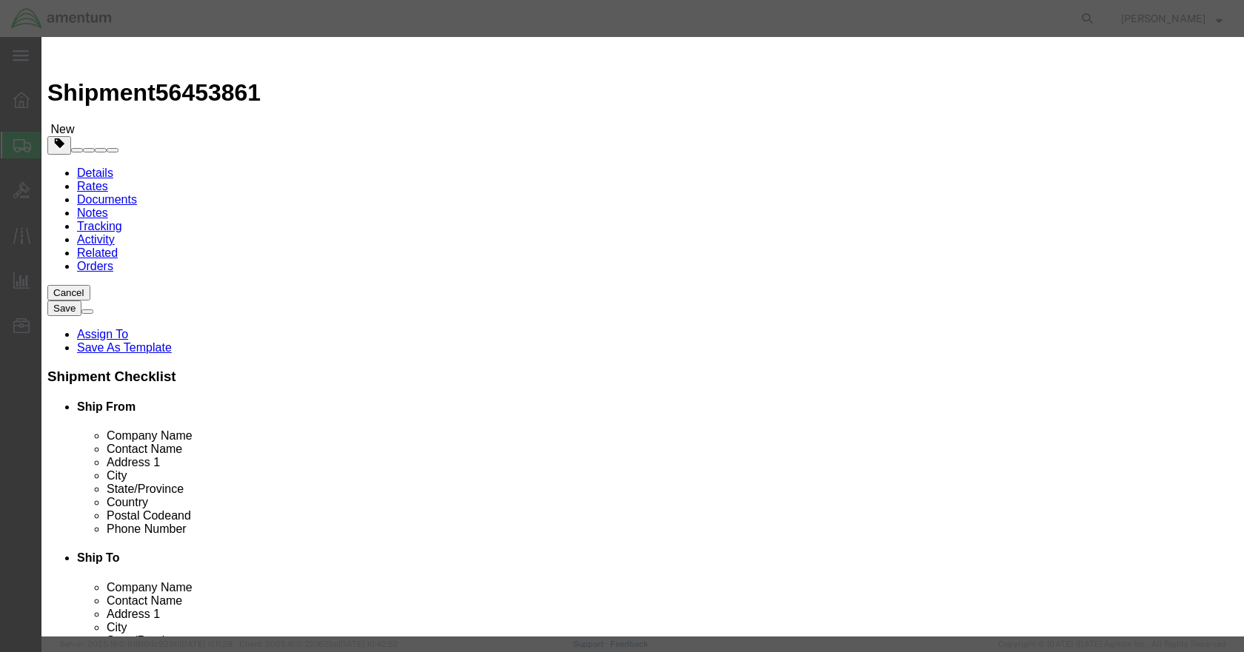
click input "text"
type input "350A00-0229-30"
click strong "350A00-0229-30"
select select "USD"
type input "PLACARD"
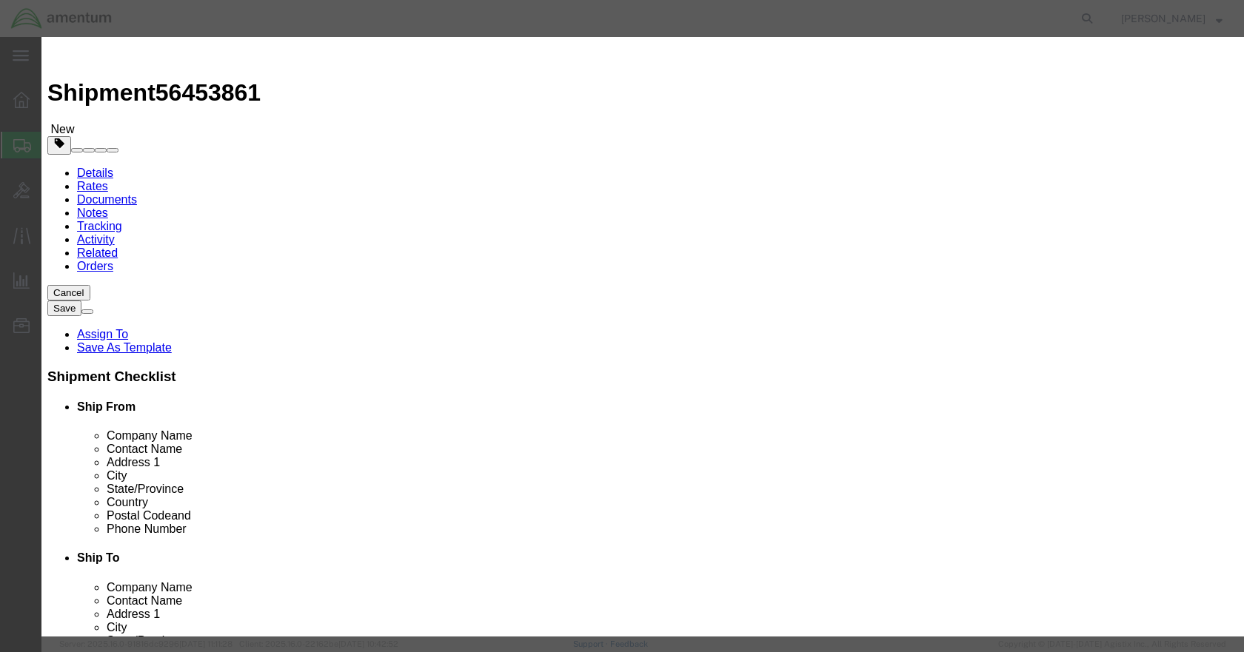
type input "350A00-0229-30"
click input "text"
type input "2"
click input "text"
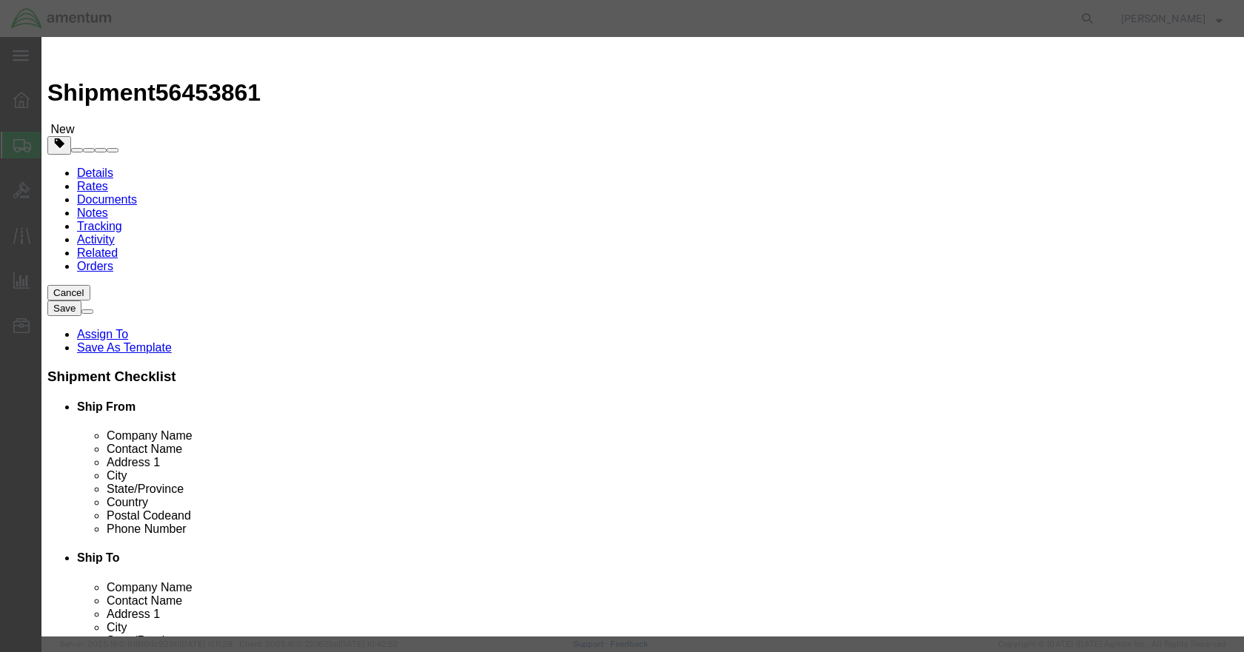
type input "200"
click button "Save & Close"
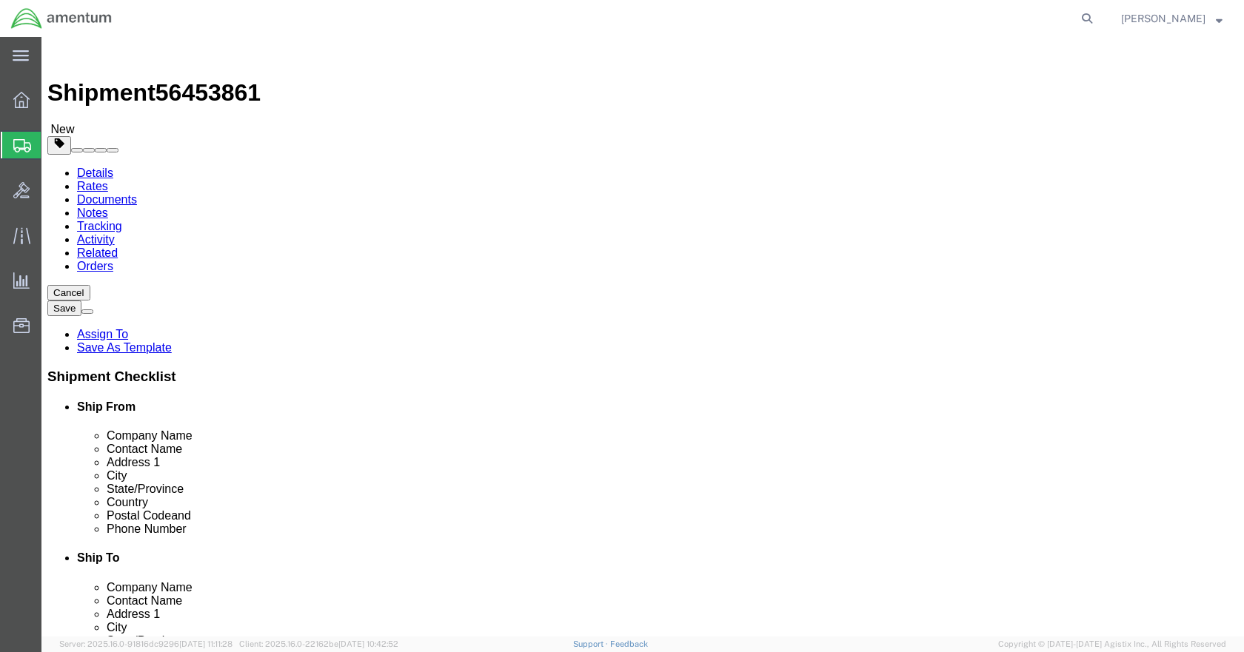
click icon
click input "text"
type input "[PERSON_NAME]"
click p "- Amentum Services, Inc. - ([PERSON_NAME][GEOGRAPHIC_DATA], [GEOGRAPHIC_DATA]"
select select
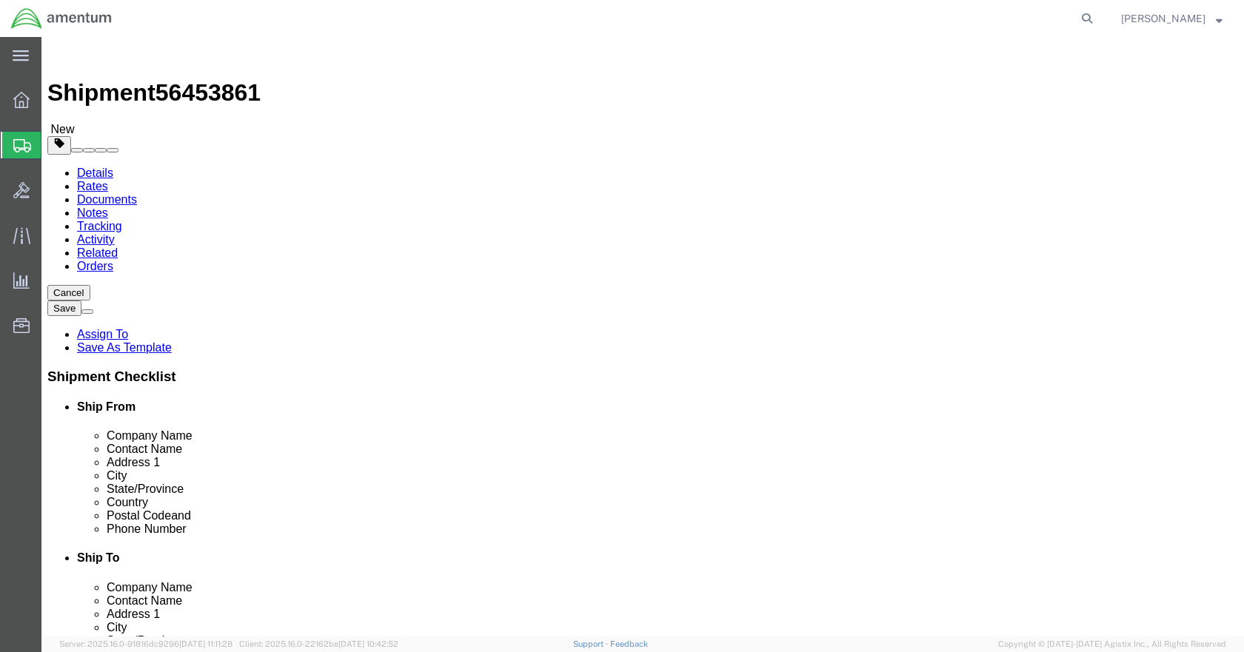
select select "[GEOGRAPHIC_DATA]"
type input "[PERSON_NAME]"
click input "text"
type input "830.486.7832"
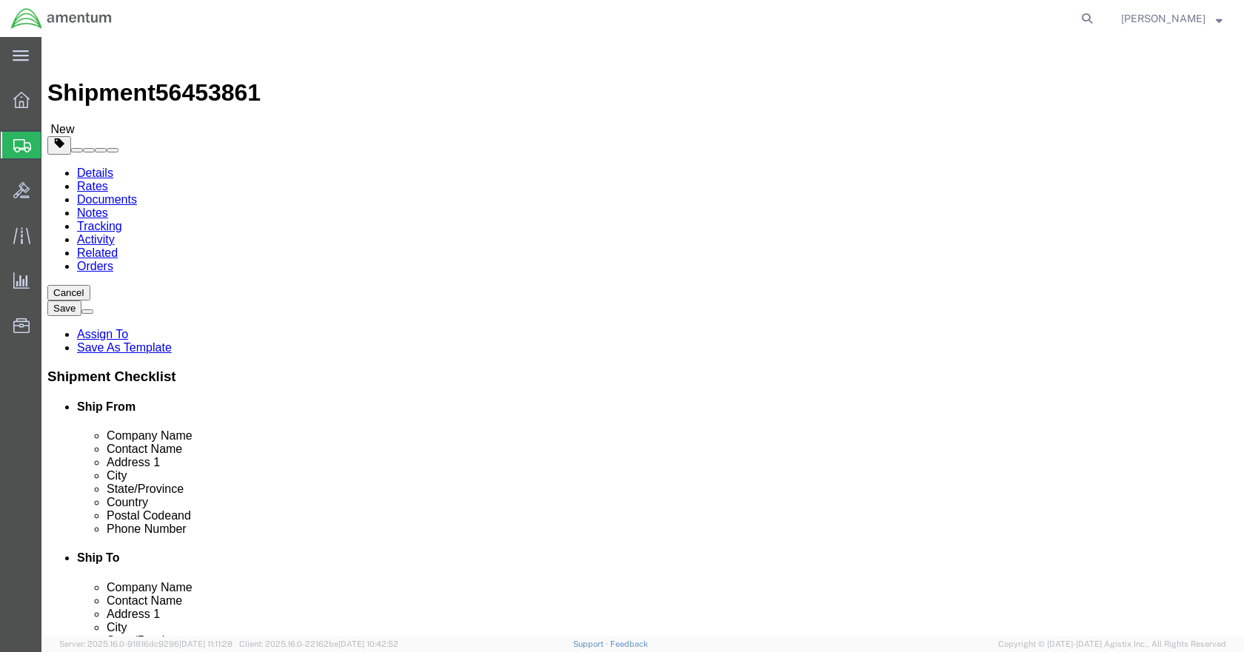
drag, startPoint x: 972, startPoint y: 566, endPoint x: 973, endPoint y: 447, distance: 118.5
click button "Rate Shipment"
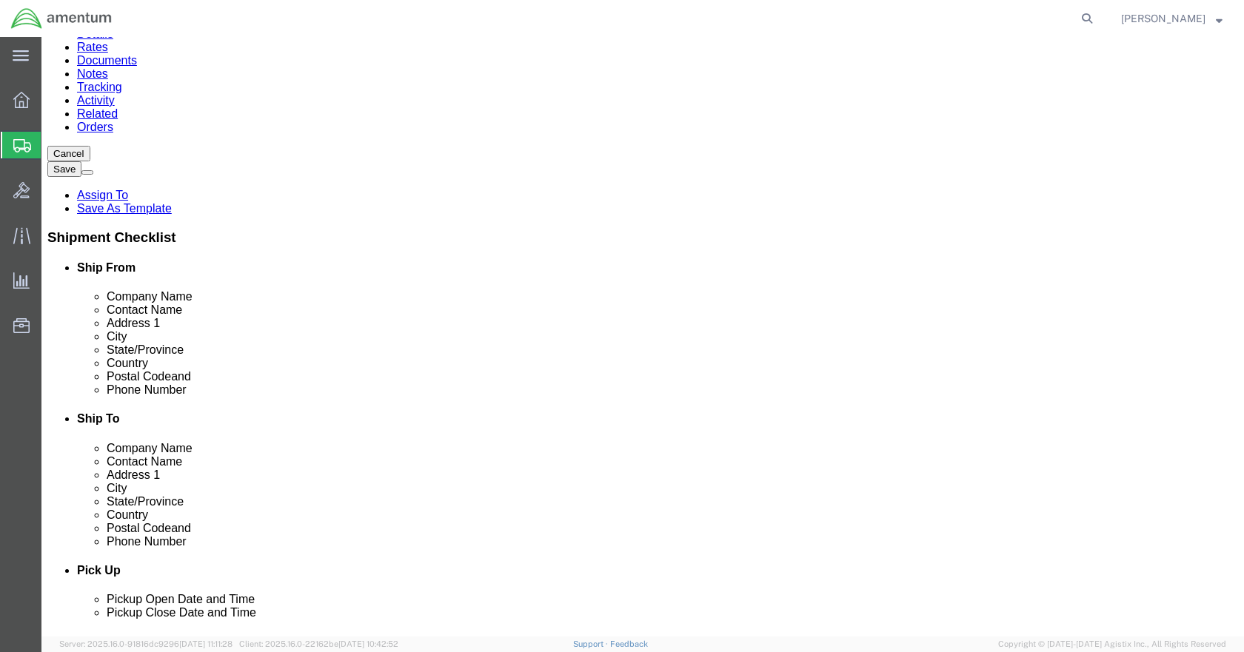
scroll to position [148, 0]
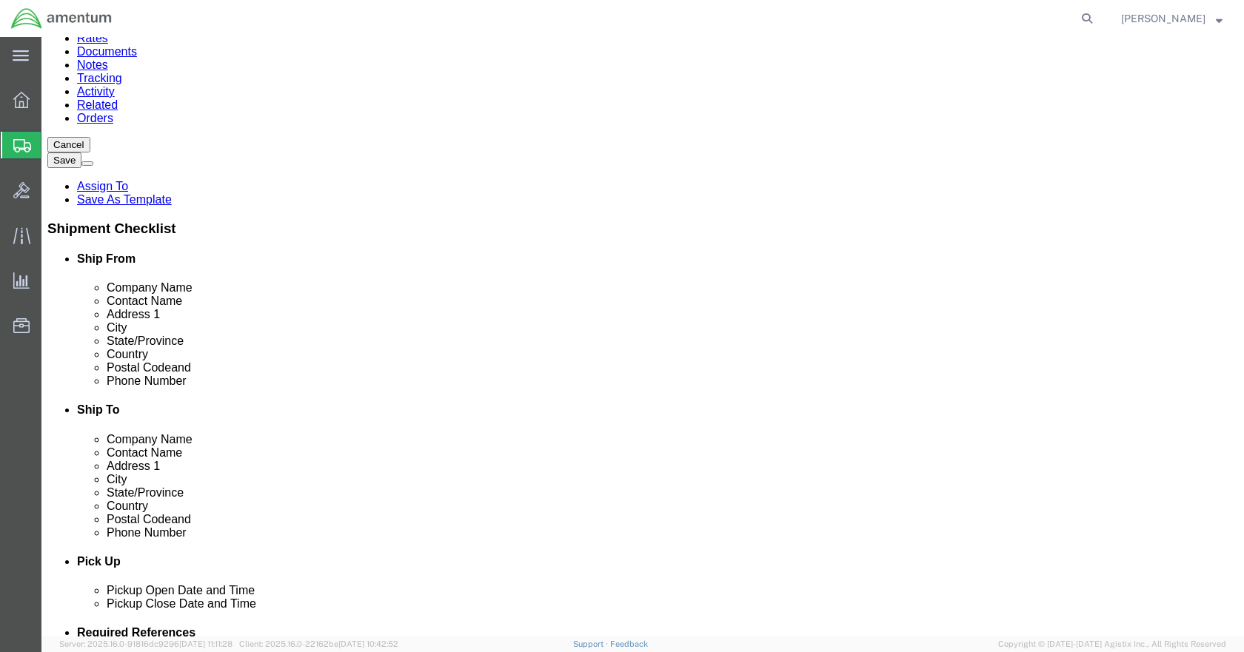
click input "830.486.7832"
type input "8304867832"
click button "Rate Shipment"
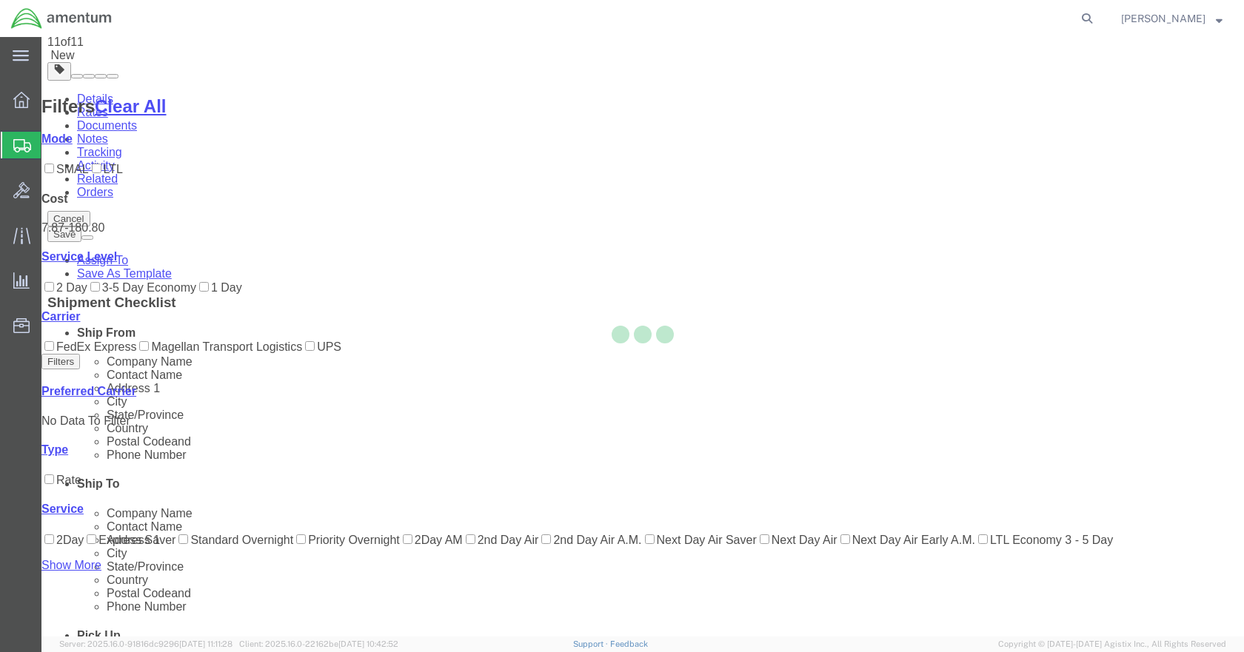
scroll to position [21, 0]
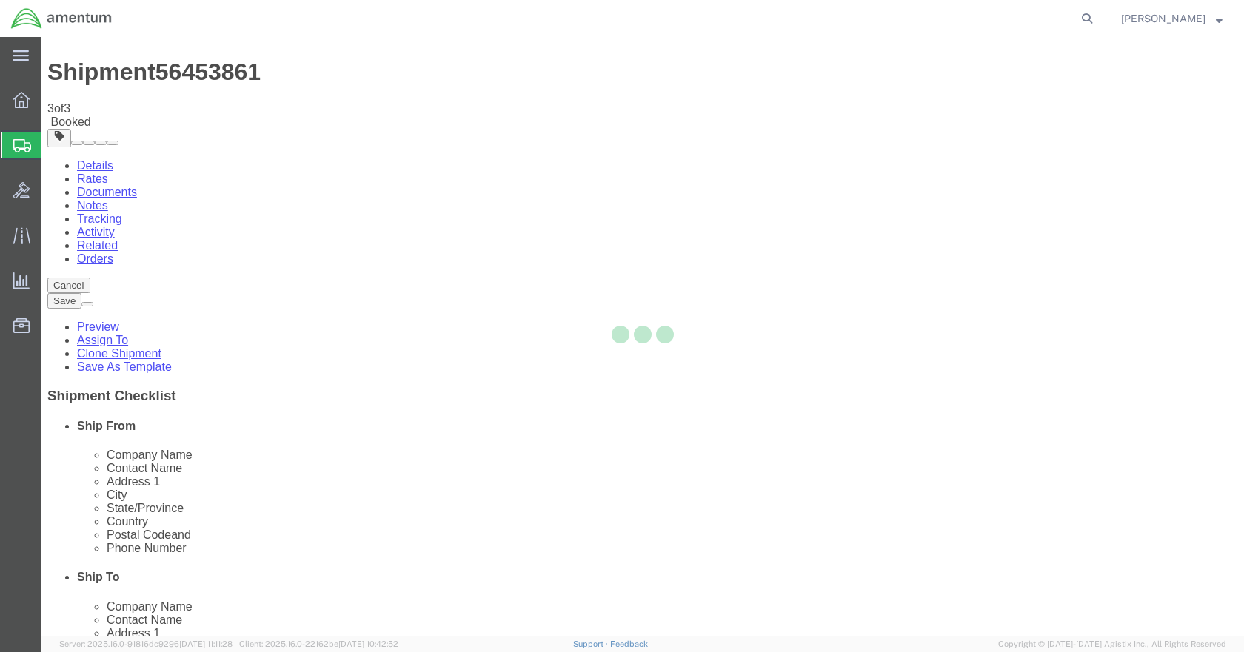
scroll to position [0, 0]
